Goal: Task Accomplishment & Management: Manage account settings

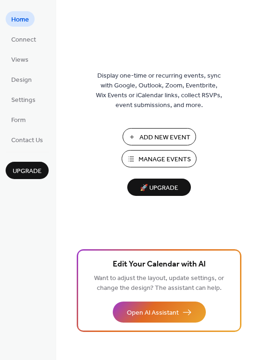
click at [144, 161] on span "Manage Events" at bounding box center [164, 160] width 52 height 10
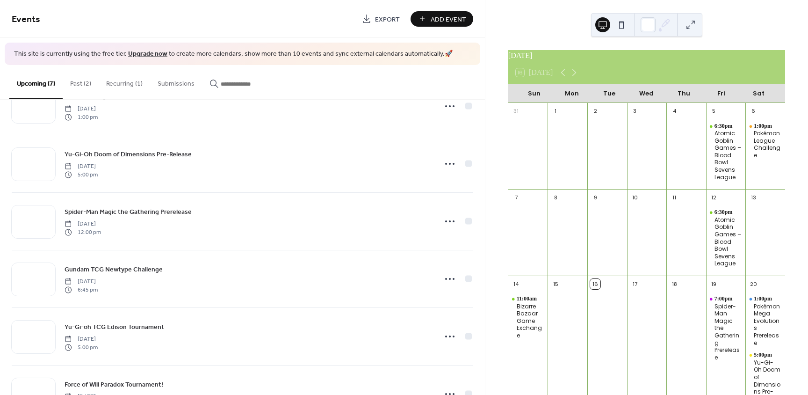
scroll to position [135, 0]
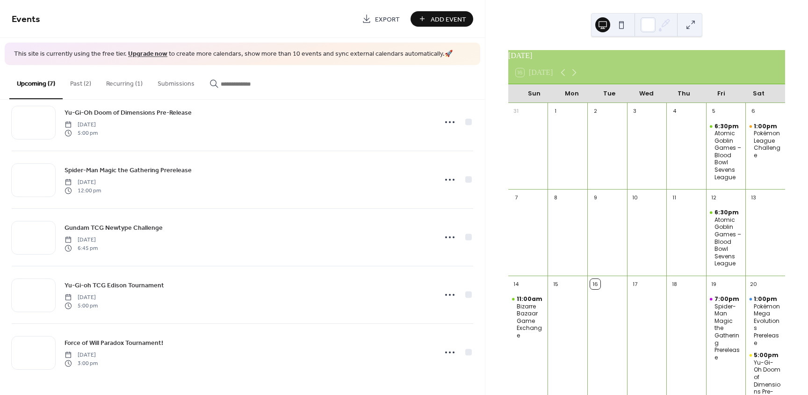
click at [114, 84] on button "Recurring (1)" at bounding box center [124, 81] width 51 height 33
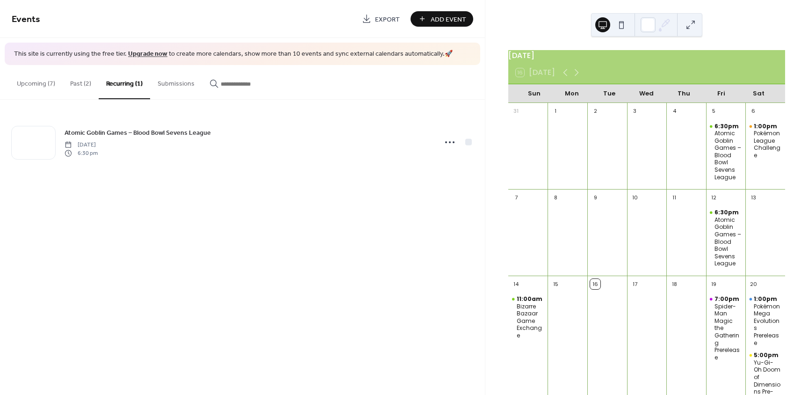
click at [76, 84] on button "Past (2)" at bounding box center [81, 81] width 36 height 33
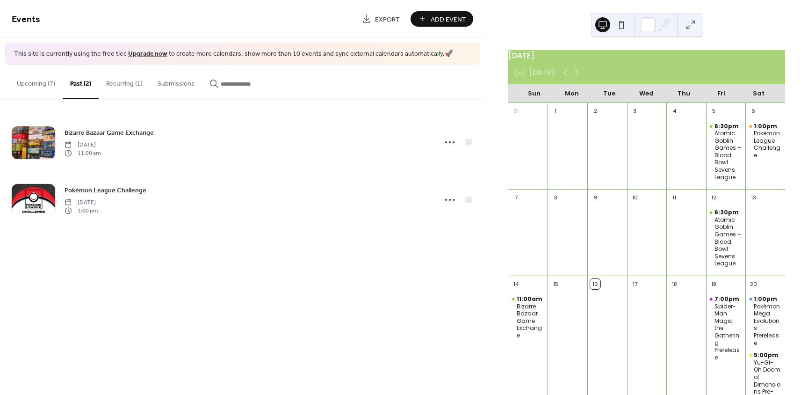
click at [117, 75] on button "Recurring (1)" at bounding box center [124, 81] width 51 height 33
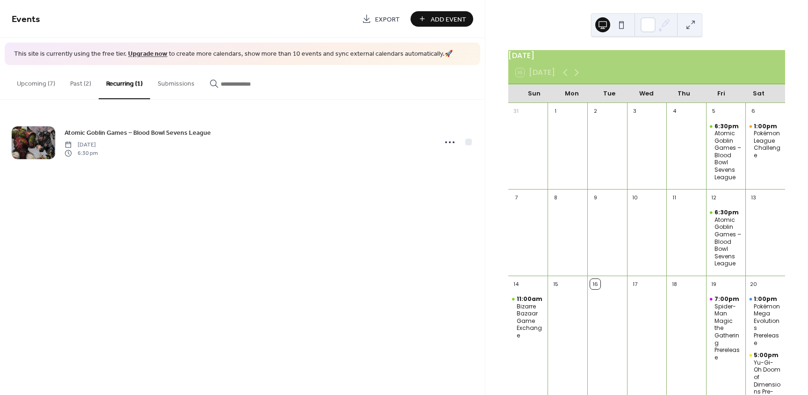
click at [83, 83] on button "Past (2)" at bounding box center [81, 81] width 36 height 33
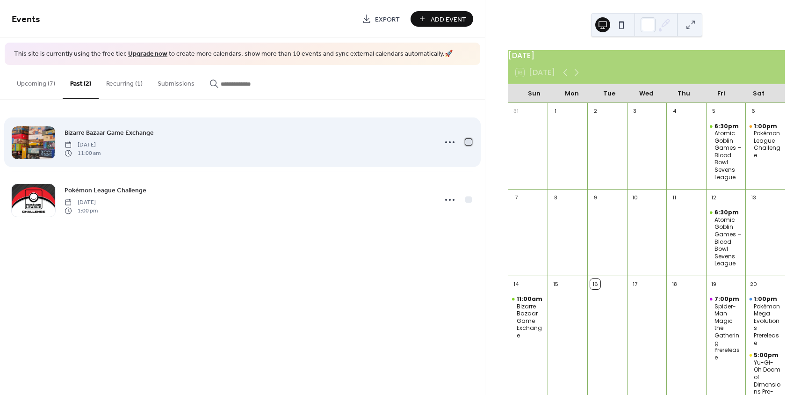
click at [467, 140] on div at bounding box center [468, 141] width 7 height 7
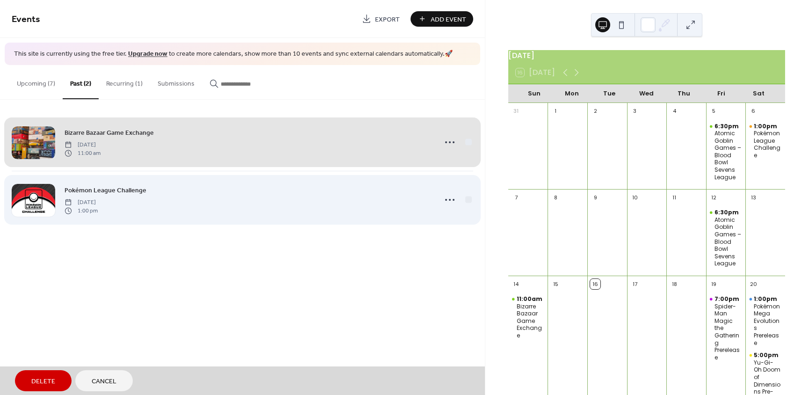
click at [469, 196] on div "Pokémon League Challenge Saturday, September 6, 2025 1:00 pm" at bounding box center [243, 200] width 462 height 58
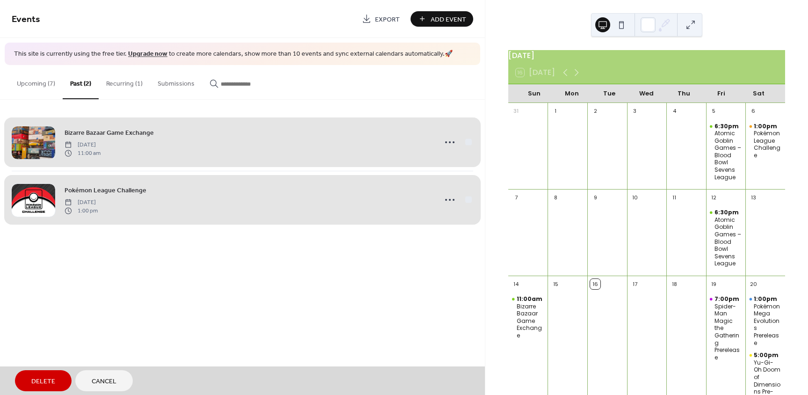
click at [44, 381] on span "Delete" at bounding box center [43, 381] width 24 height 10
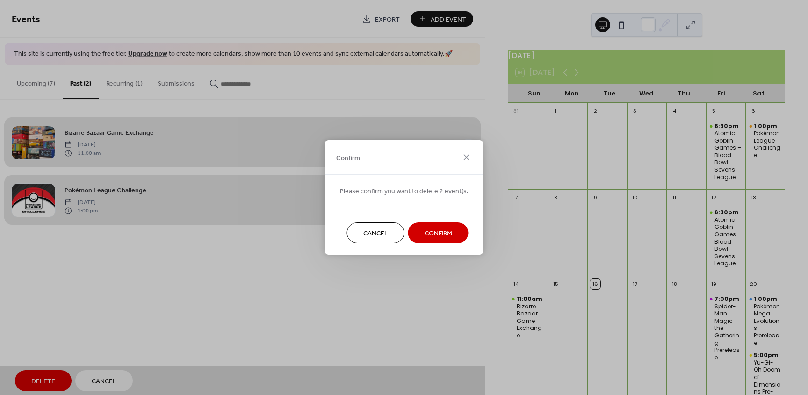
click at [383, 235] on span "Cancel" at bounding box center [375, 234] width 25 height 10
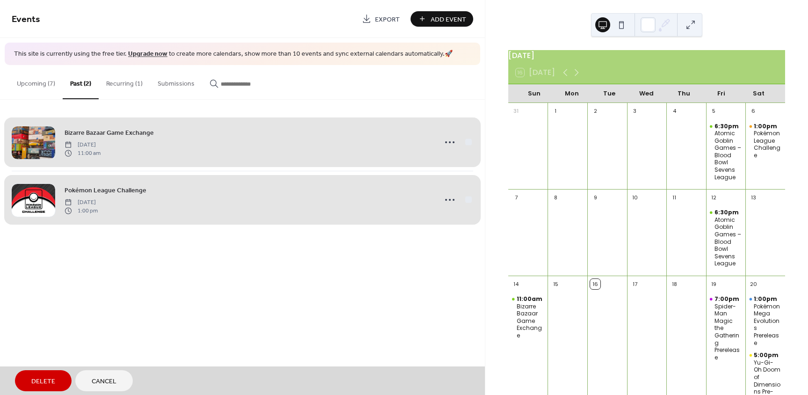
click at [470, 142] on div "Bizarre Bazaar Game Exchange Sunday, September 14, 2025 11:00 am" at bounding box center [243, 142] width 462 height 57
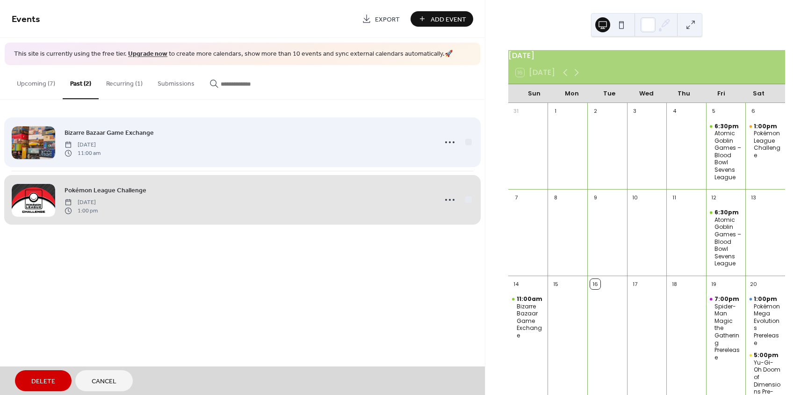
click at [468, 144] on div "Bizarre Bazaar Game Exchange Sunday, September 14, 2025 11:00 am" at bounding box center [243, 142] width 462 height 57
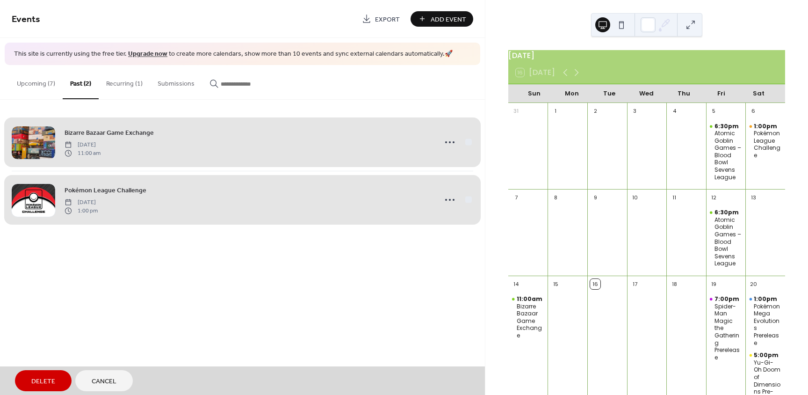
click at [474, 201] on div "Bizarre Bazaar Game Exchange Sunday, September 14, 2025 11:00 am Pokémon League…" at bounding box center [242, 171] width 485 height 143
click at [468, 199] on div "Pokémon League Challenge Saturday, September 6, 2025 1:00 pm" at bounding box center [243, 200] width 462 height 58
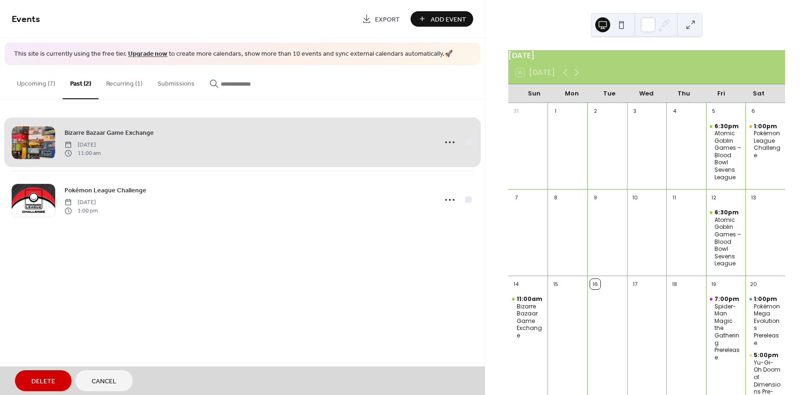
click at [49, 382] on span "Delete" at bounding box center [43, 381] width 24 height 10
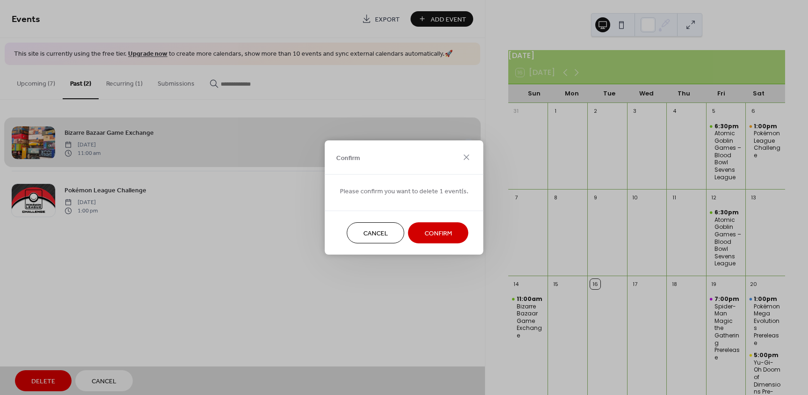
click at [442, 238] on span "Confirm" at bounding box center [439, 234] width 28 height 10
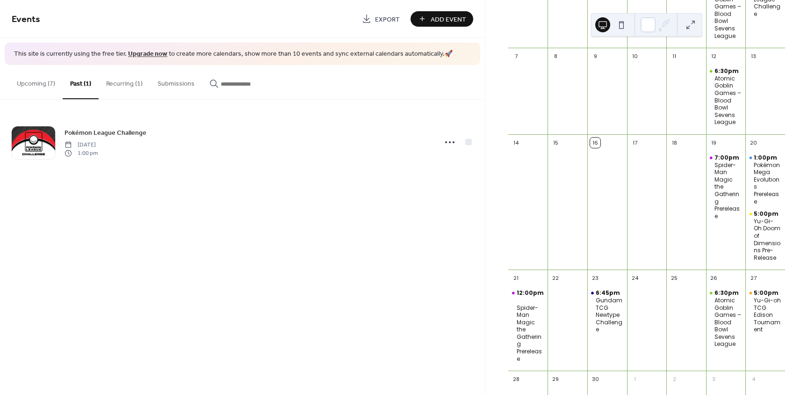
scroll to position [187, 0]
